Goal: Find specific page/section: Find specific page/section

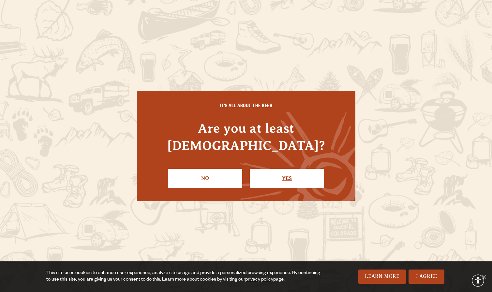
click at [263, 174] on link "Yes" at bounding box center [287, 178] width 74 height 19
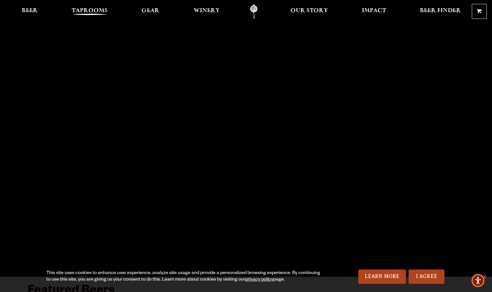
click at [96, 13] on span "Taprooms" at bounding box center [90, 10] width 36 height 5
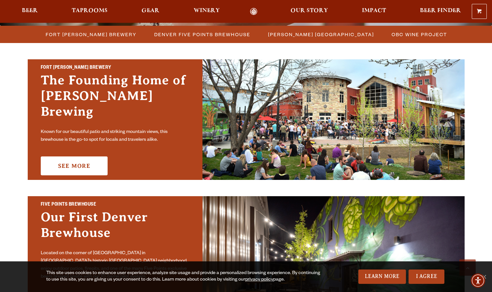
scroll to position [192, 0]
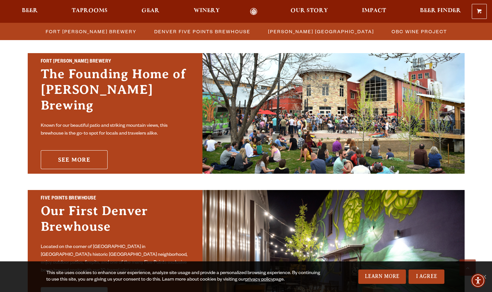
click at [74, 150] on link "See More" at bounding box center [74, 159] width 67 height 19
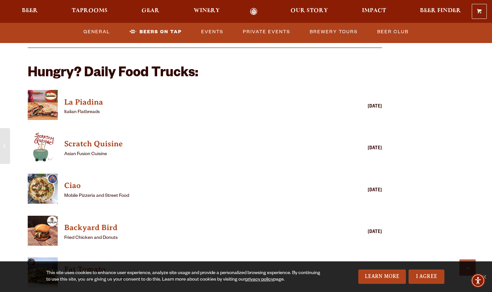
scroll to position [1521, 0]
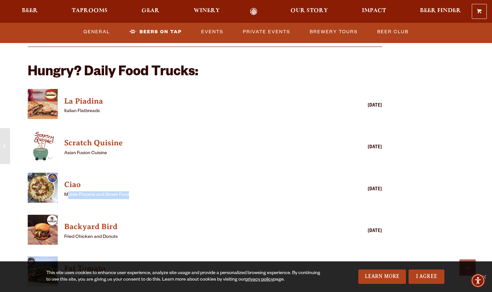
drag, startPoint x: 69, startPoint y: 187, endPoint x: 140, endPoint y: 187, distance: 71.4
click at [140, 191] on p "Mobile Pizzeria and Street Food" at bounding box center [195, 195] width 263 height 8
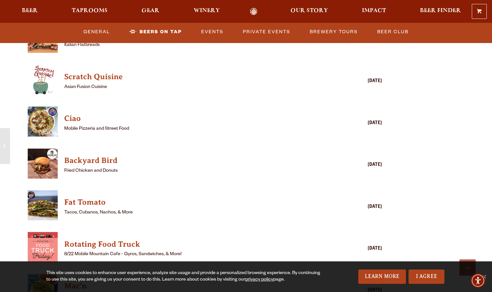
scroll to position [1588, 0]
